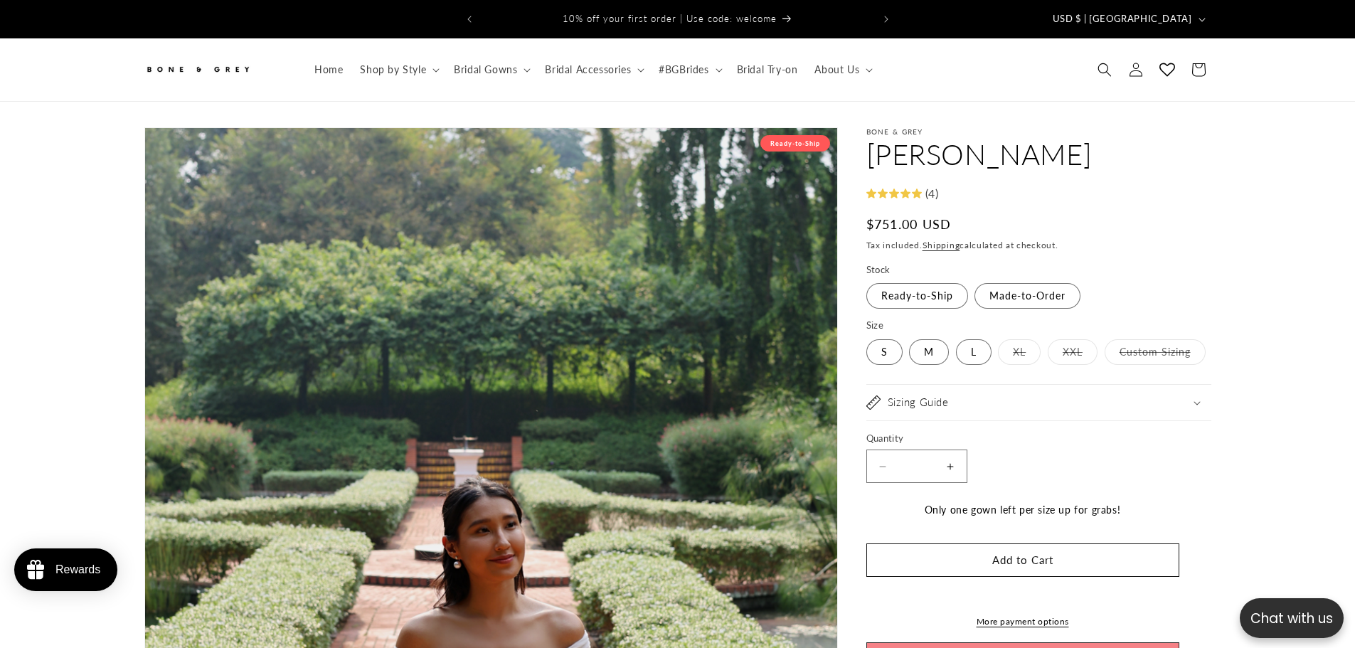
select select "**********"
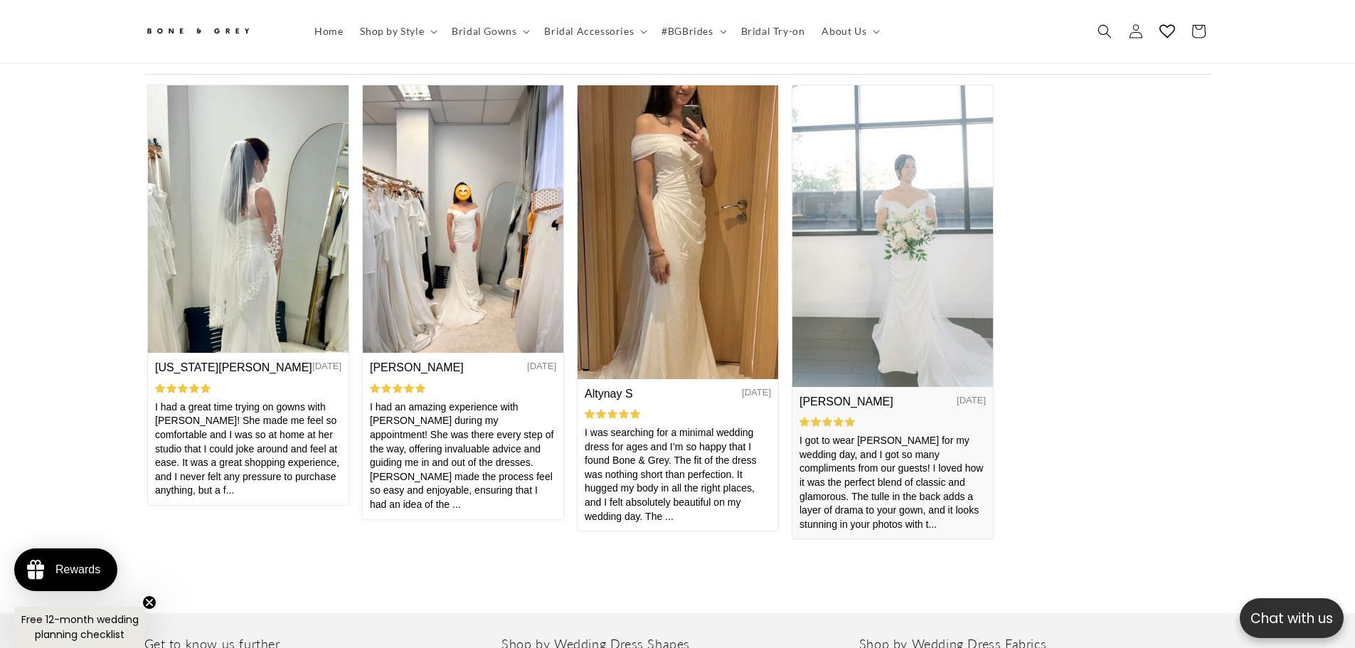
click at [915, 331] on img at bounding box center [891, 235] width 201 height 301
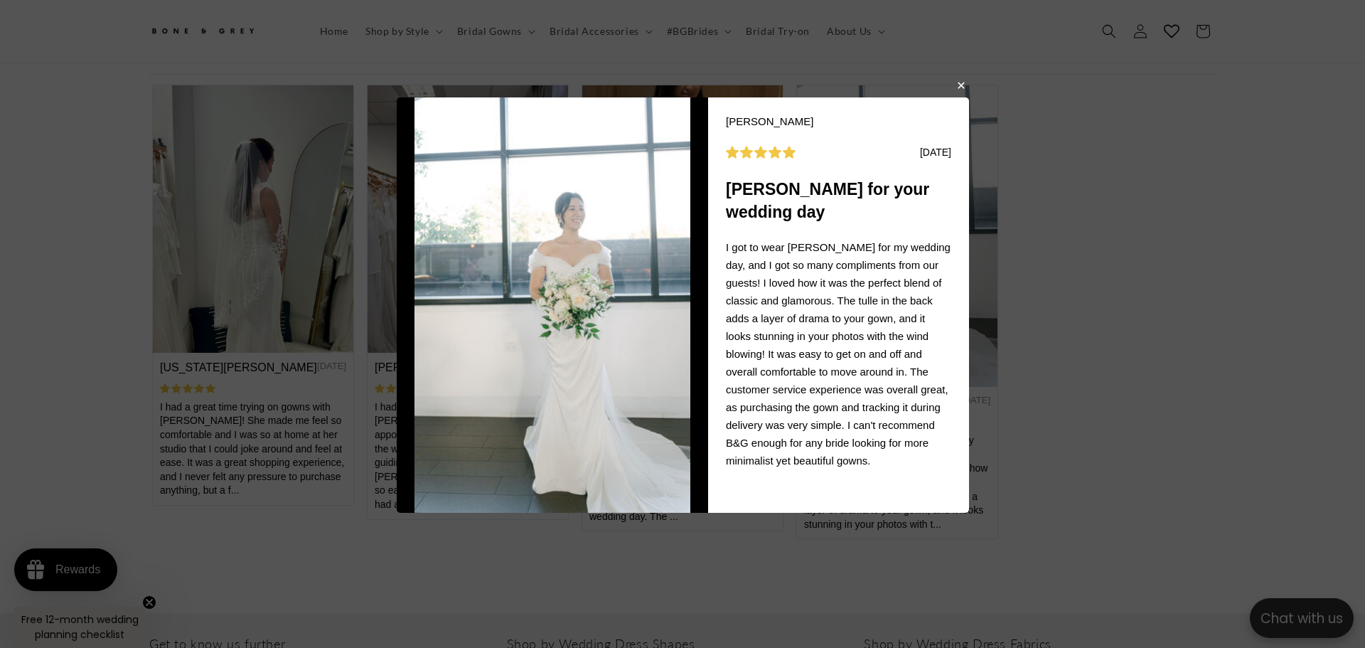
click at [1190, 296] on body "[PERSON_NAME] O [DATE] [PERSON_NAME] for your wedding day I got to wear [PERSON…" at bounding box center [682, 324] width 1365 height 648
click at [963, 87] on button "button" at bounding box center [960, 84] width 9 height 17
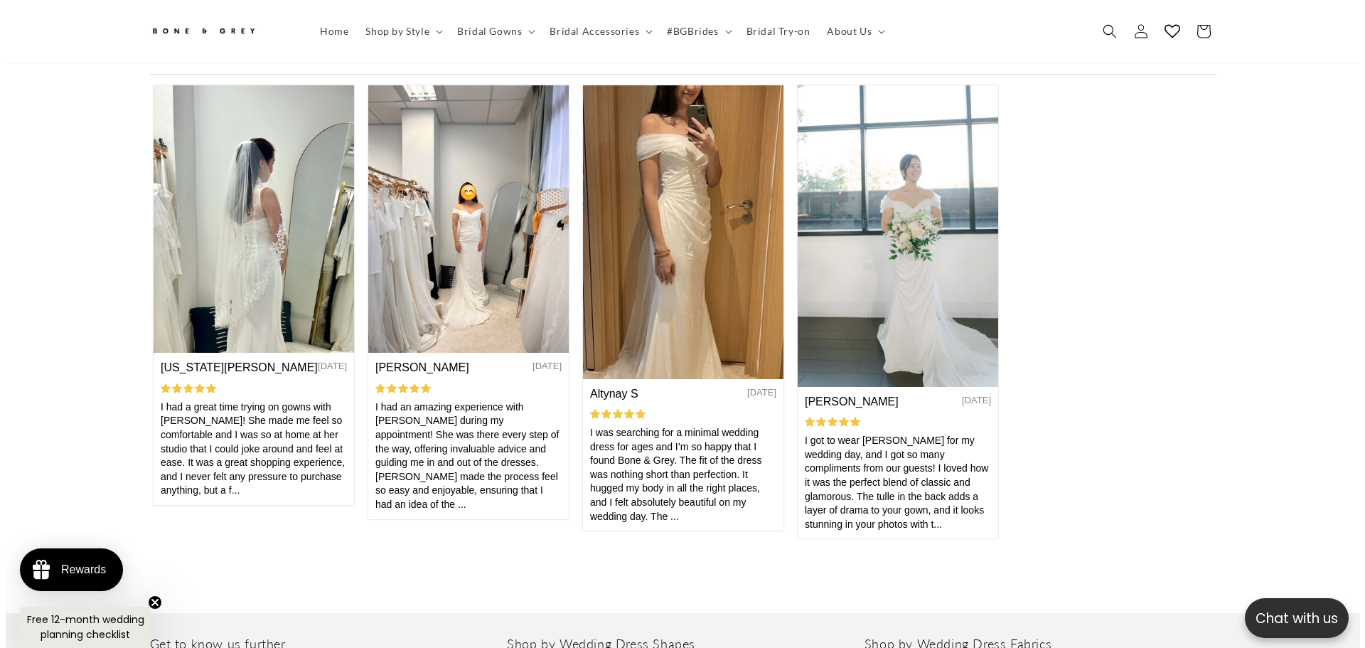
scroll to position [0, 391]
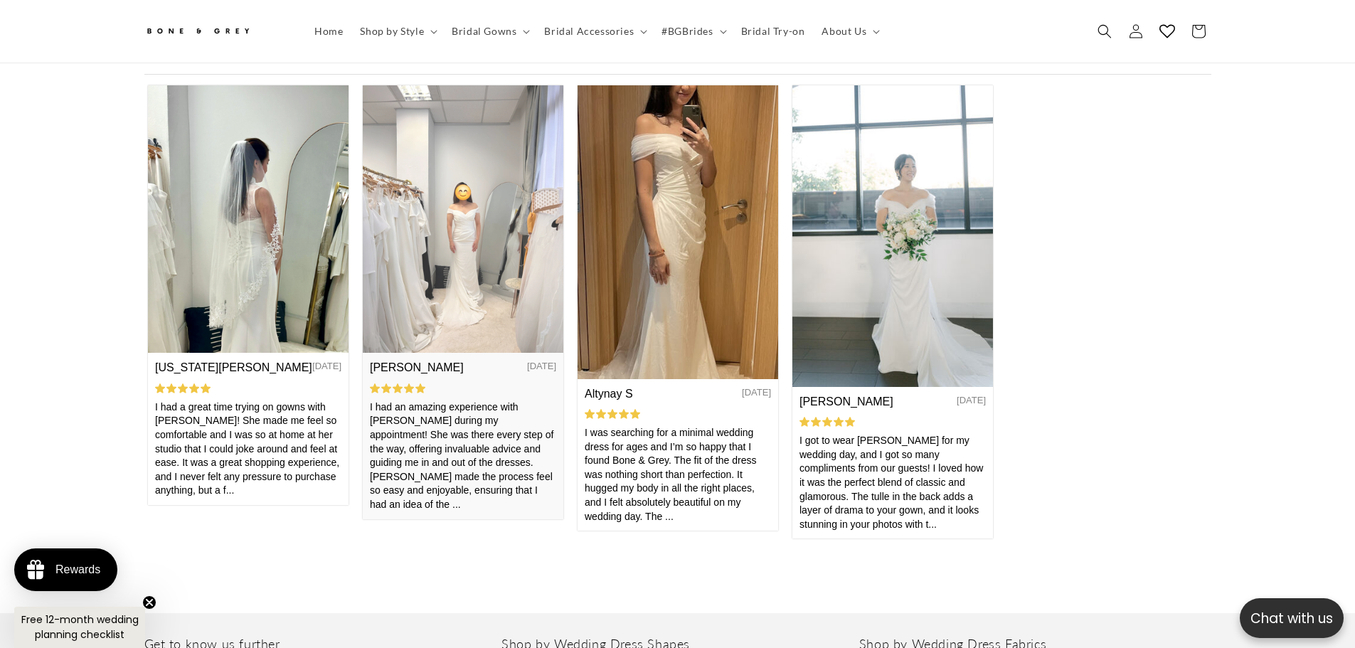
click at [487, 274] on img at bounding box center [462, 218] width 201 height 267
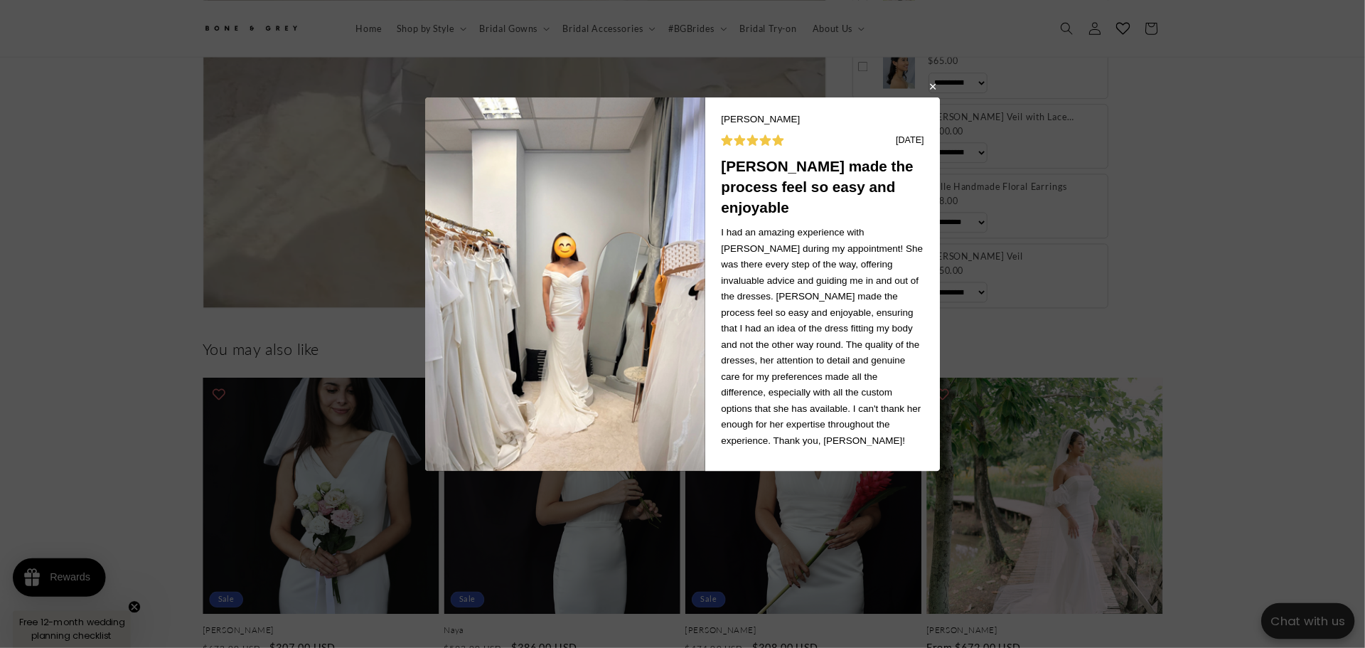
scroll to position [0, 0]
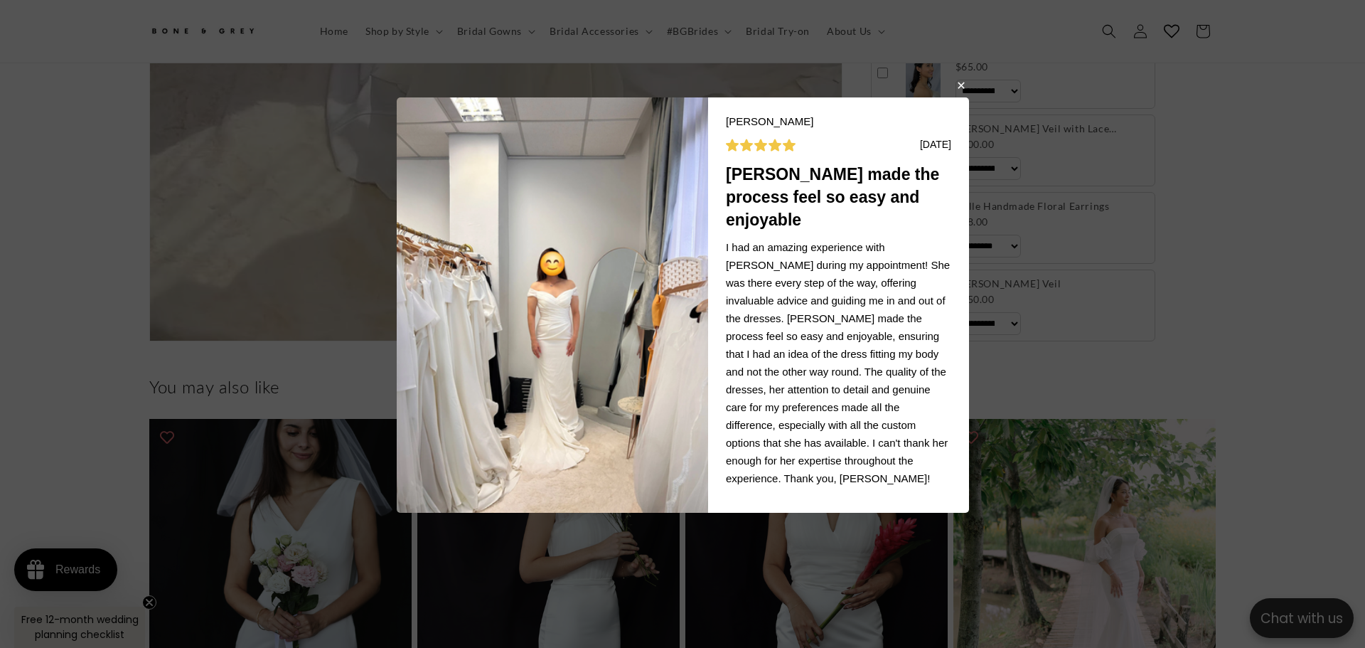
click at [1242, 362] on body "[PERSON_NAME] L [DATE] Joy made the process feel so easy and enjoyable I had an…" at bounding box center [682, 324] width 1365 height 648
click at [960, 91] on button "button" at bounding box center [960, 84] width 9 height 17
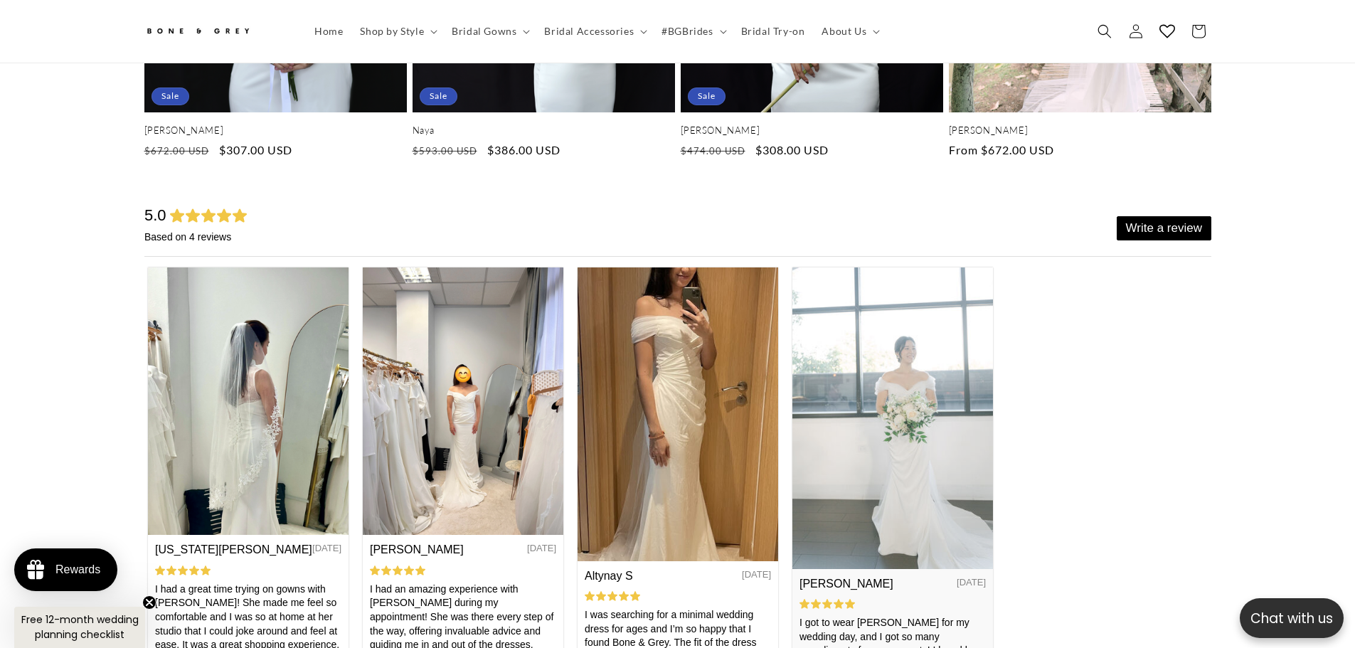
click at [920, 545] on img at bounding box center [891, 417] width 201 height 301
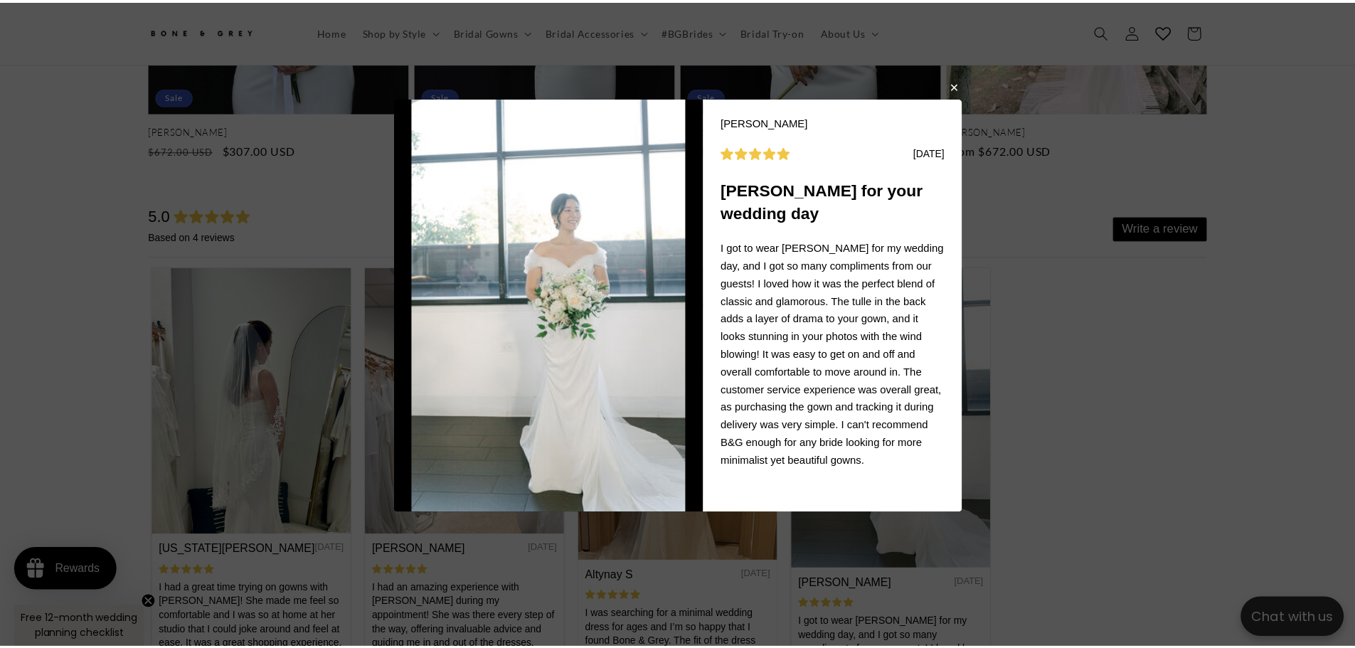
scroll to position [0, 782]
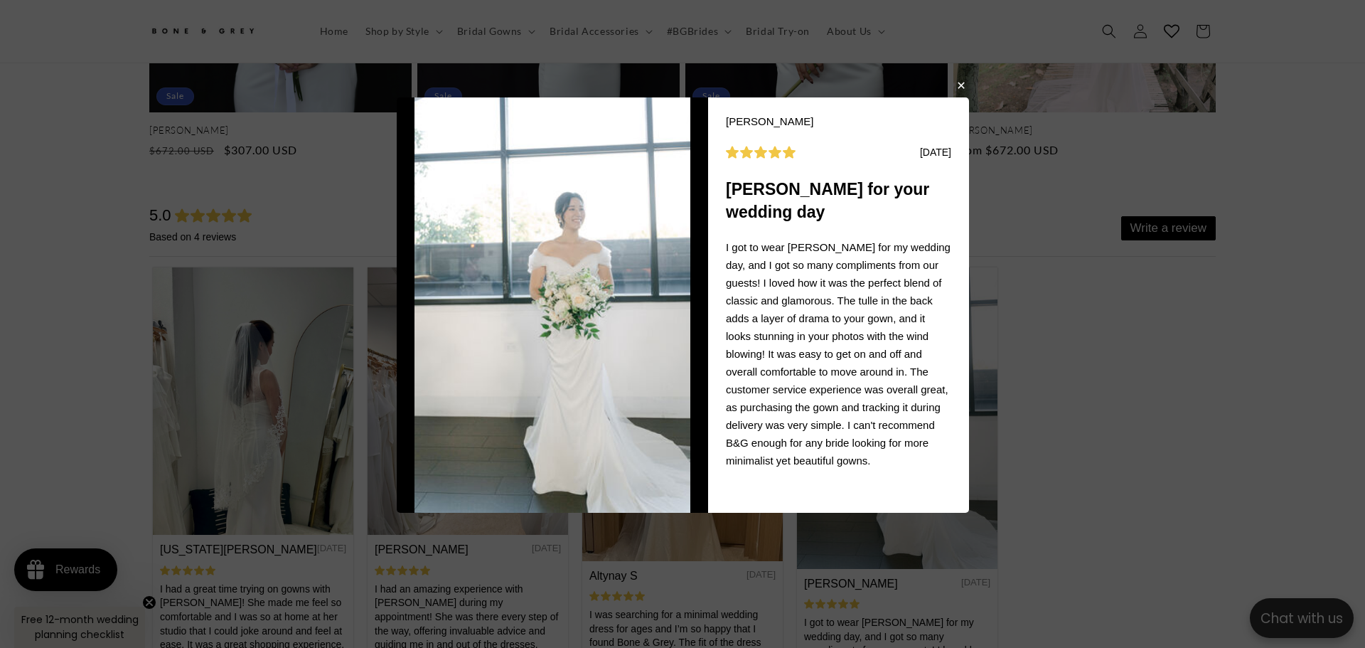
click at [1127, 335] on body "[PERSON_NAME] O [DATE] [PERSON_NAME] for your wedding day I got to wear [PERSON…" at bounding box center [682, 324] width 1365 height 648
drag, startPoint x: 956, startPoint y: 87, endPoint x: 979, endPoint y: 55, distance: 39.7
click at [956, 87] on button "button" at bounding box center [960, 84] width 9 height 17
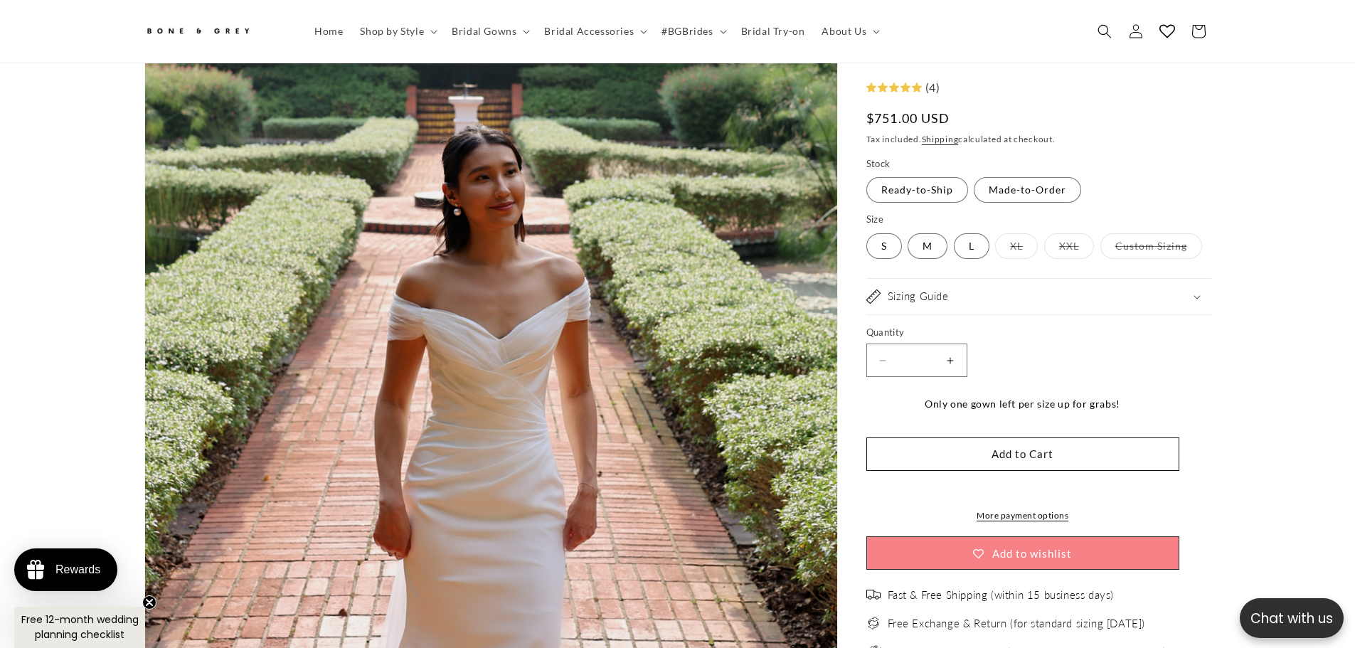
scroll to position [349, 0]
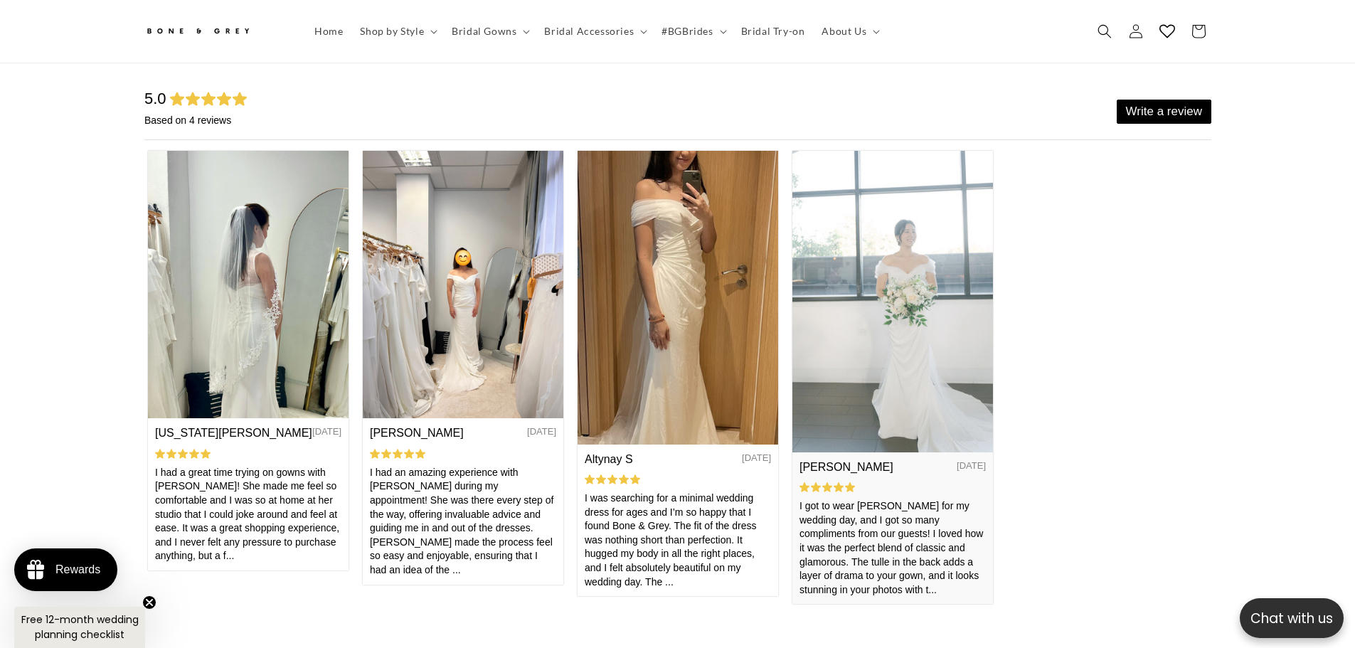
click at [967, 381] on img at bounding box center [891, 301] width 201 height 301
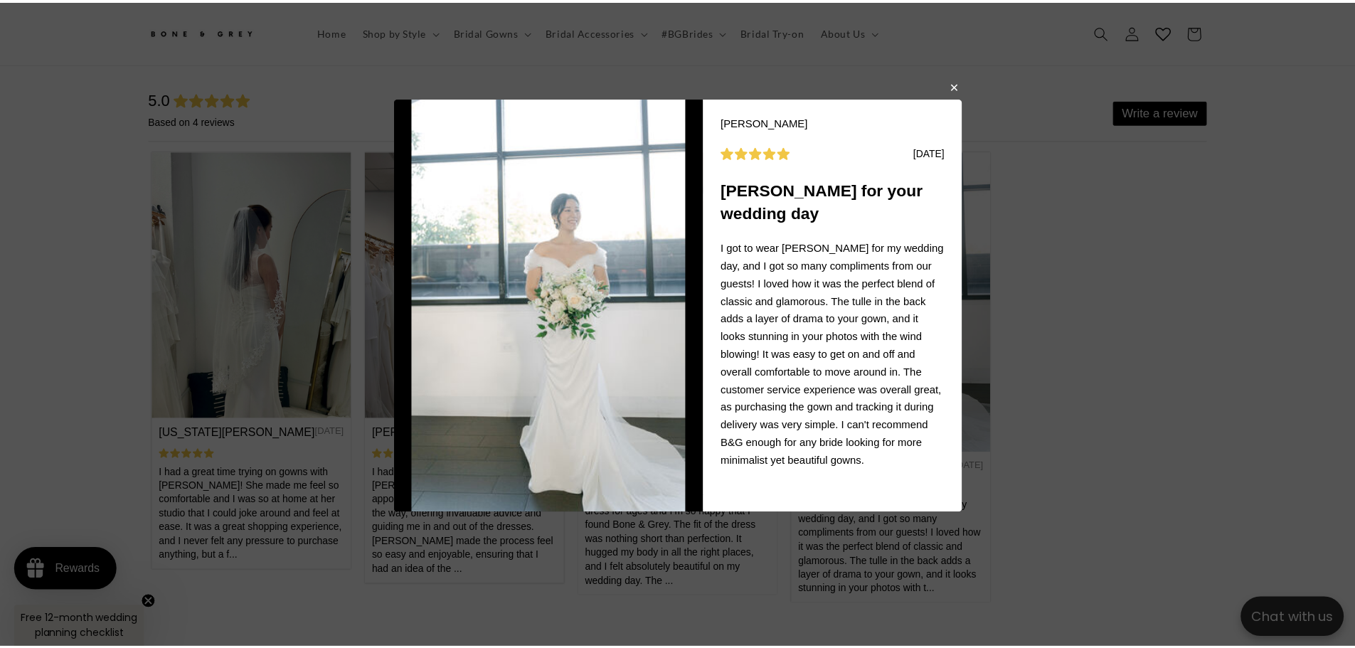
scroll to position [0, 0]
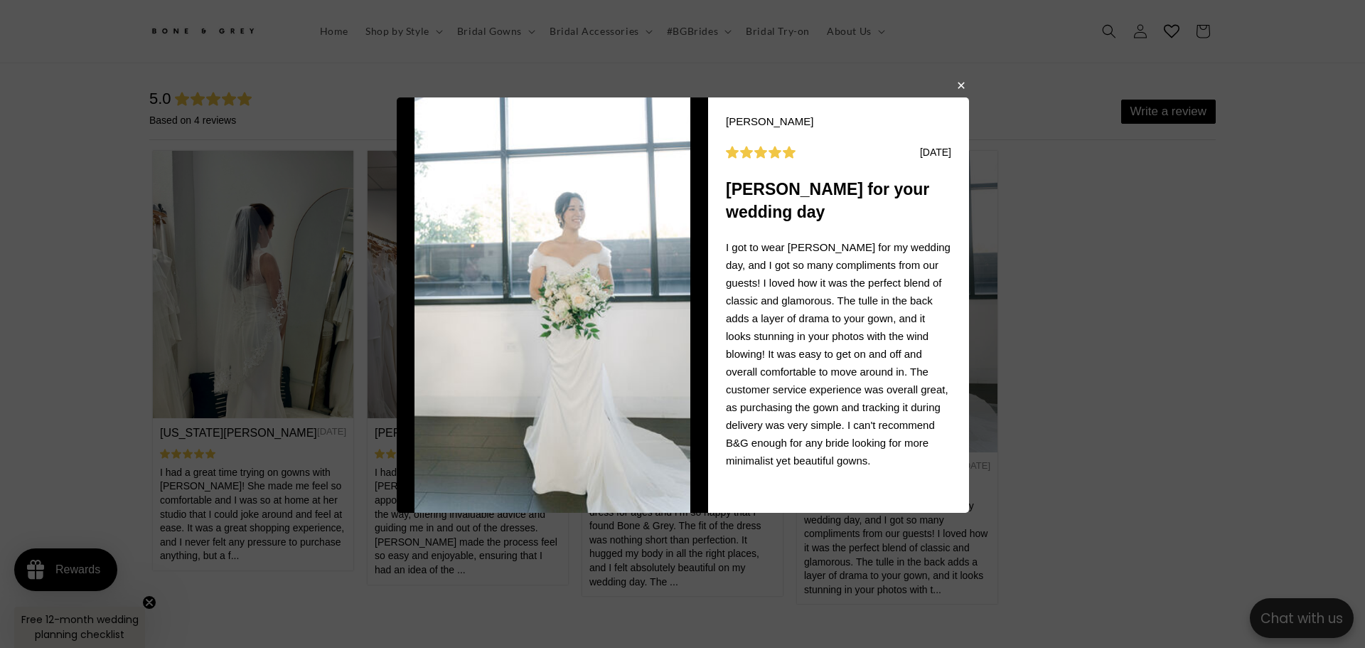
click at [963, 90] on button "button" at bounding box center [960, 84] width 9 height 17
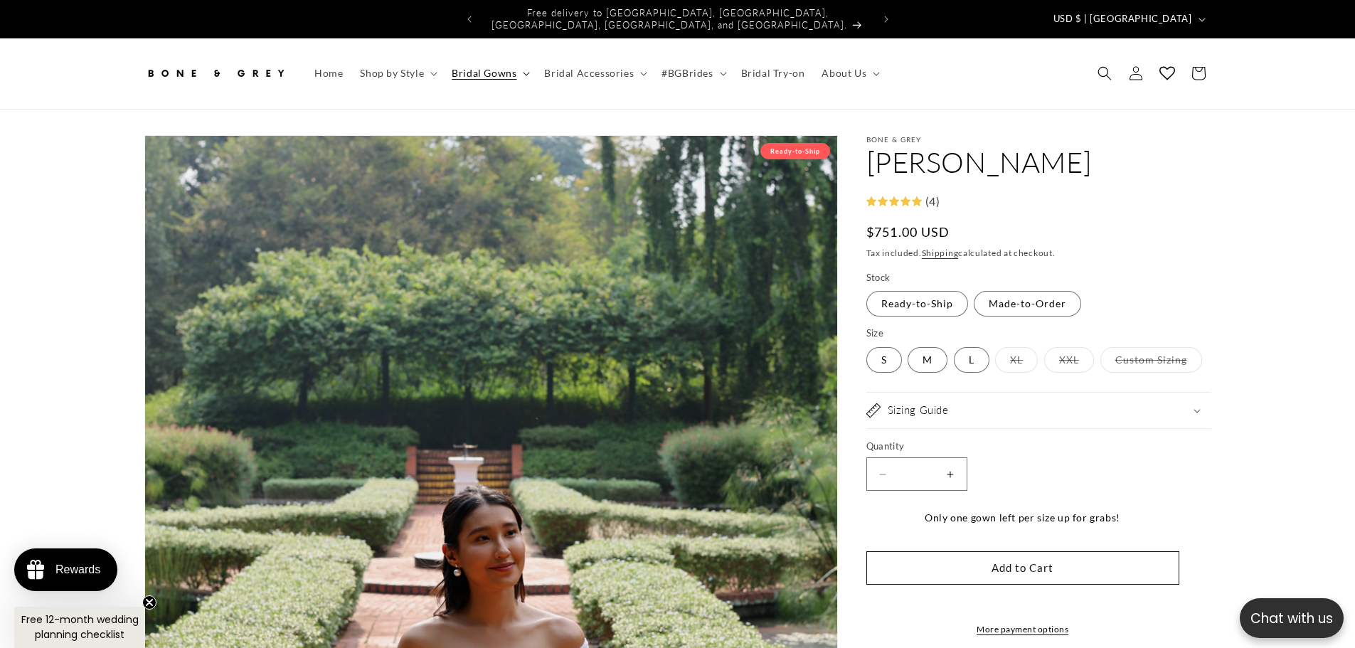
click at [491, 67] on span "Bridal Gowns" at bounding box center [484, 73] width 65 height 13
click at [613, 67] on span "Bridal Accessories" at bounding box center [589, 73] width 90 height 13
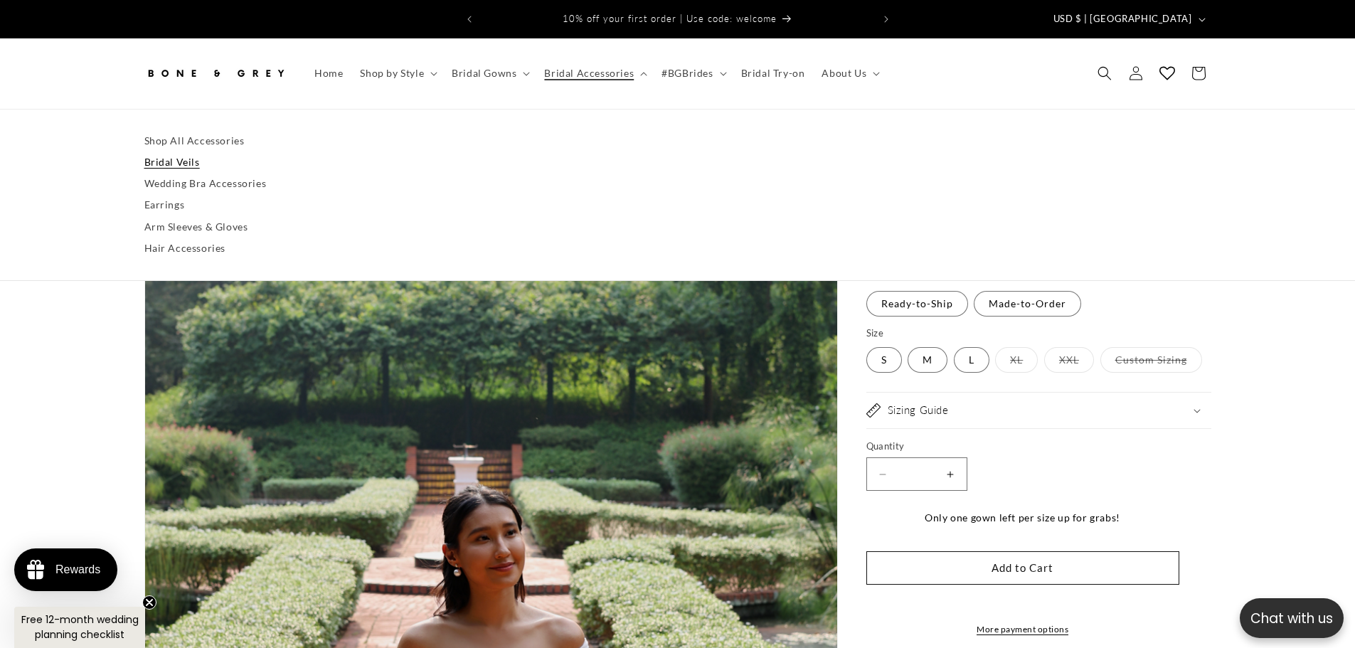
click at [163, 154] on link "Bridal Veils" at bounding box center [677, 161] width 1067 height 21
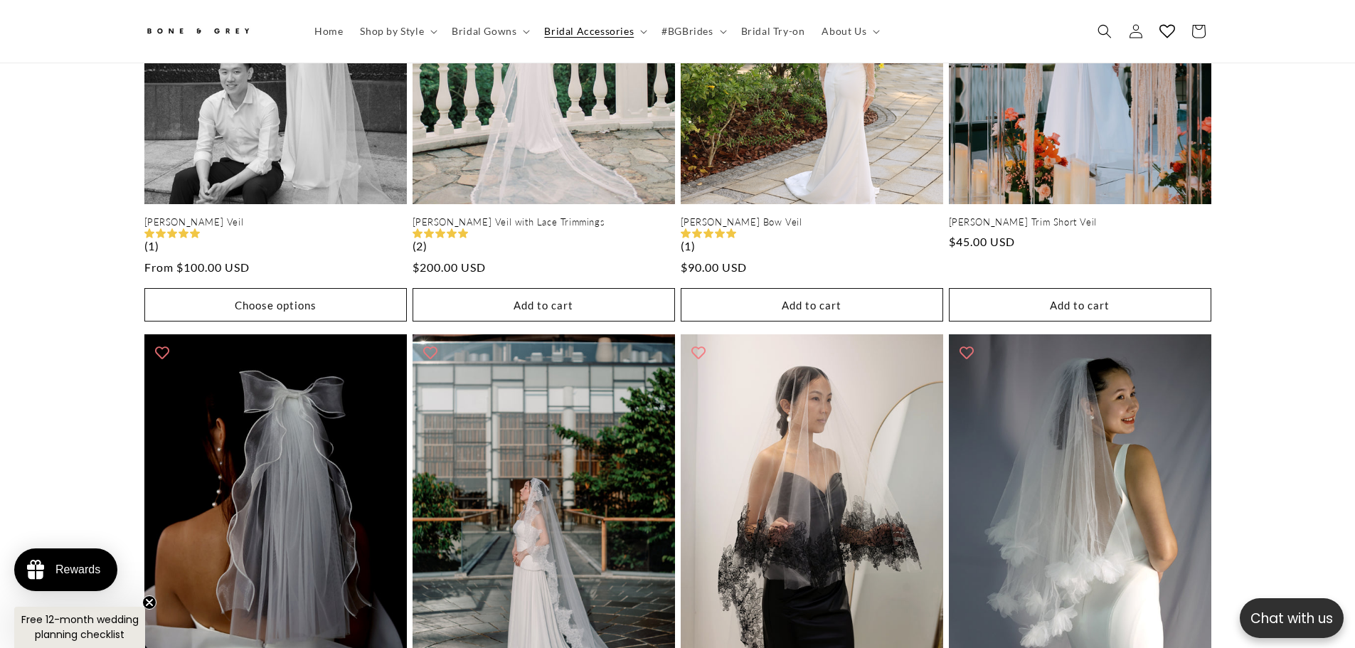
scroll to position [774, 0]
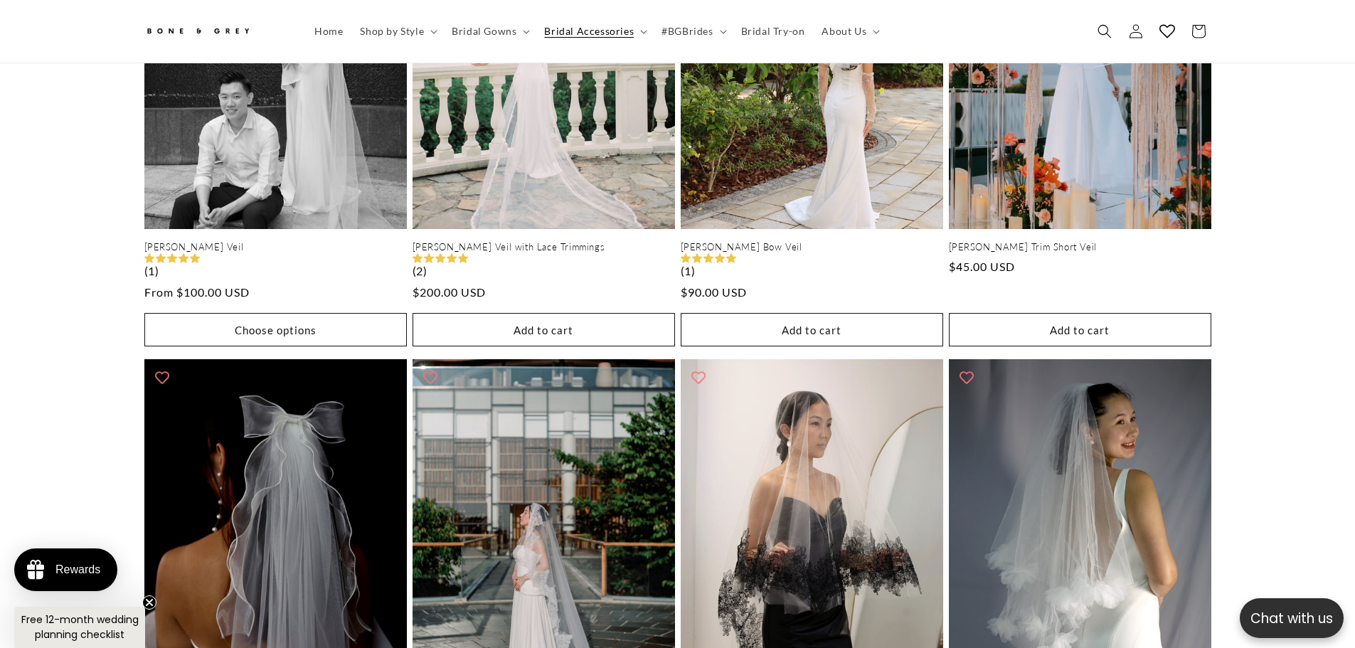
drag, startPoint x: 1265, startPoint y: 329, endPoint x: 1301, endPoint y: 380, distance: 62.2
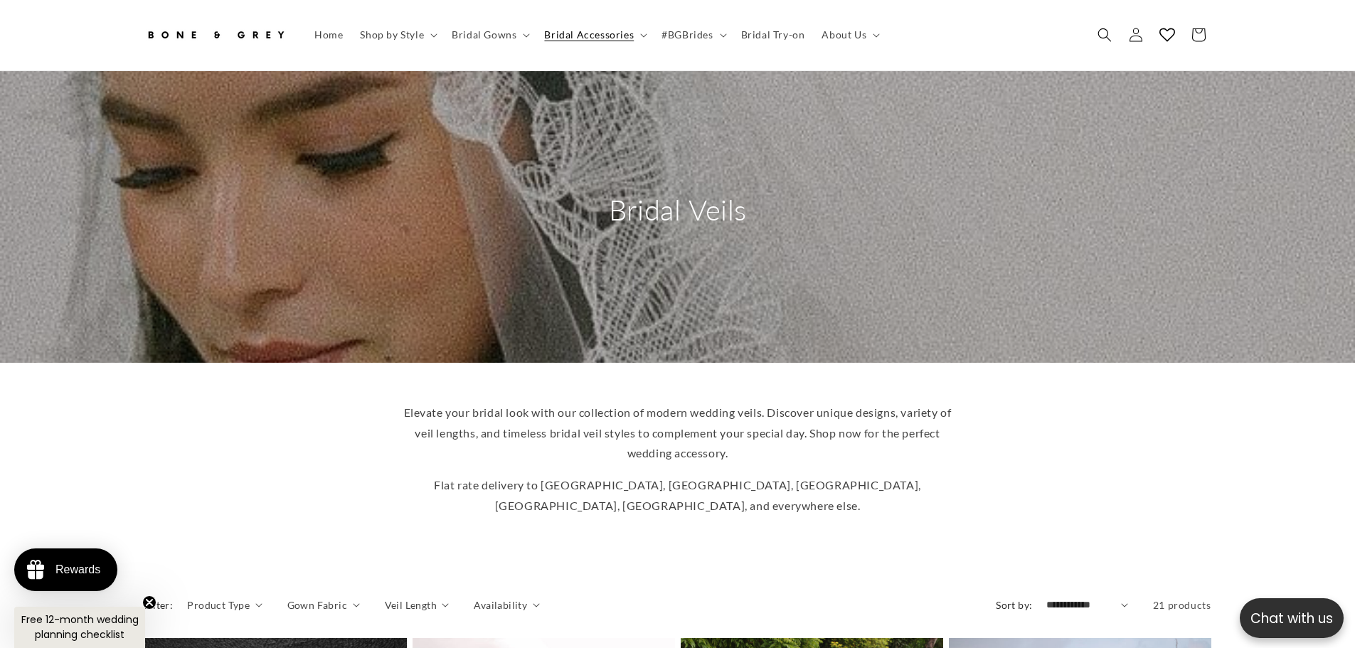
scroll to position [0, 0]
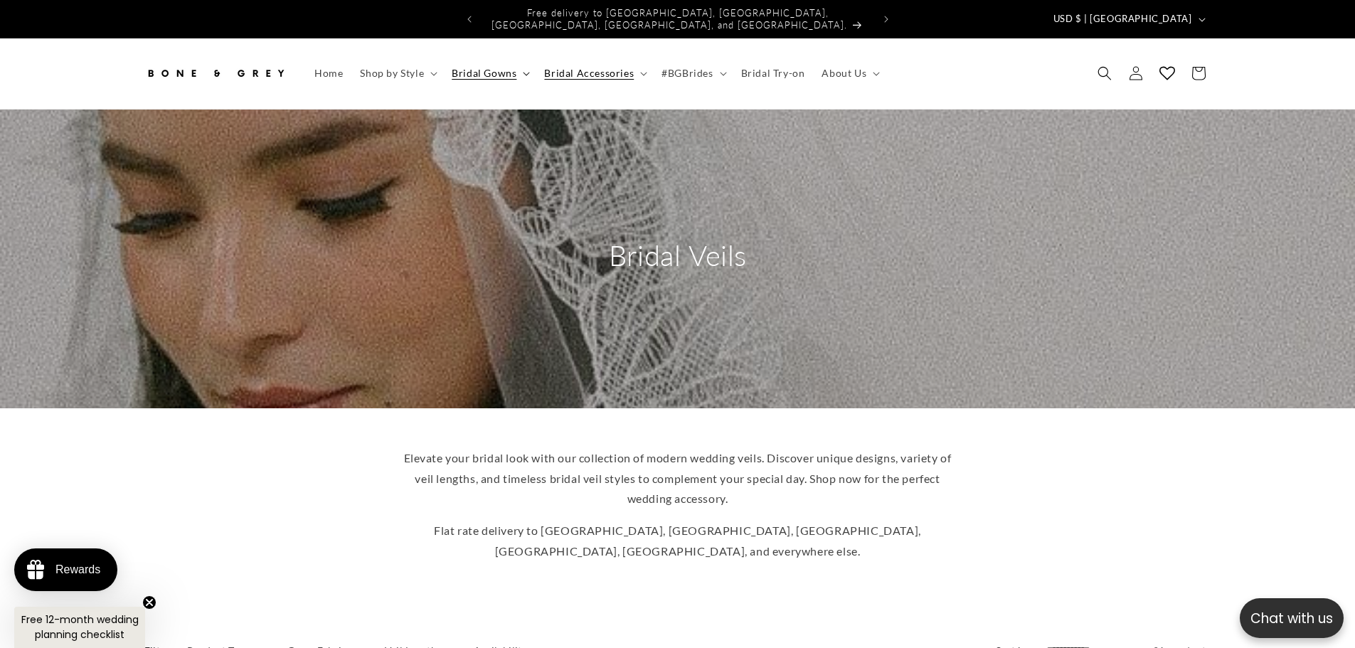
click at [463, 67] on span "Bridal Gowns" at bounding box center [484, 73] width 65 height 13
click at [393, 67] on span "Shop by Style" at bounding box center [392, 73] width 64 height 13
